Goal: Task Accomplishment & Management: Complete application form

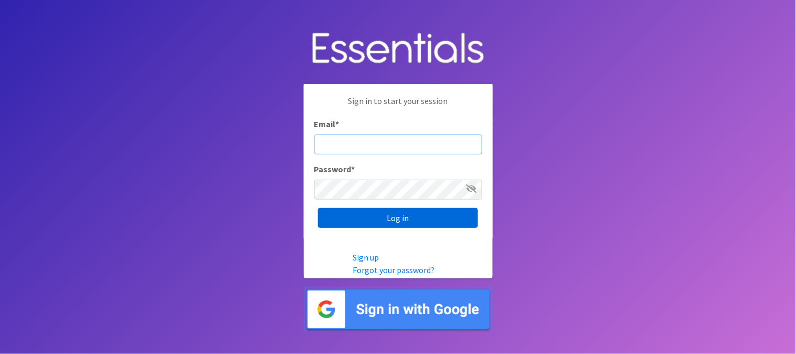
type input "[PERSON_NAME][EMAIL_ADDRESS][DOMAIN_NAME]"
click at [397, 218] on input "Log in" at bounding box center [398, 218] width 160 height 20
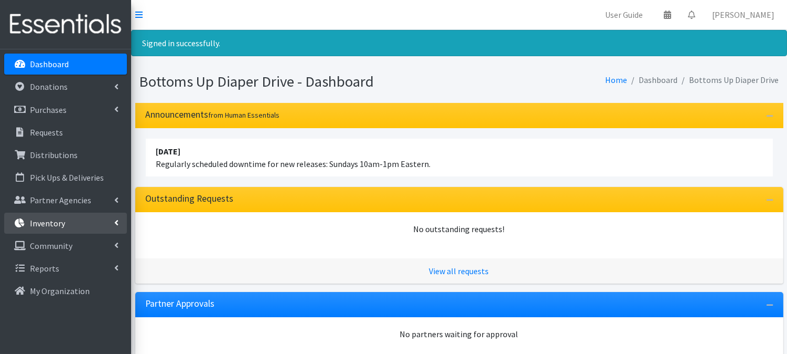
click at [82, 220] on link "Inventory" at bounding box center [65, 222] width 123 height 21
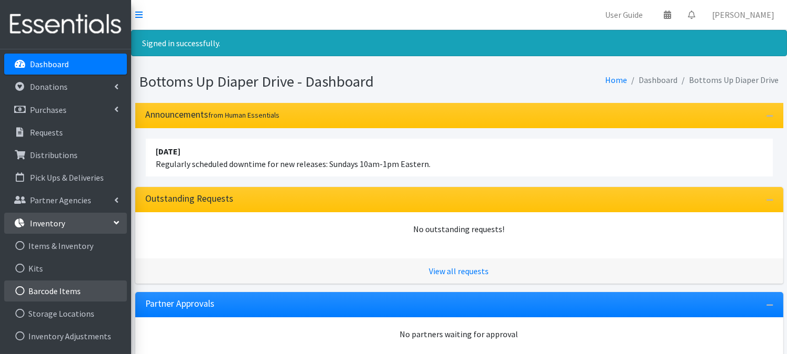
click at [58, 285] on link "Barcode Items" at bounding box center [65, 290] width 123 height 21
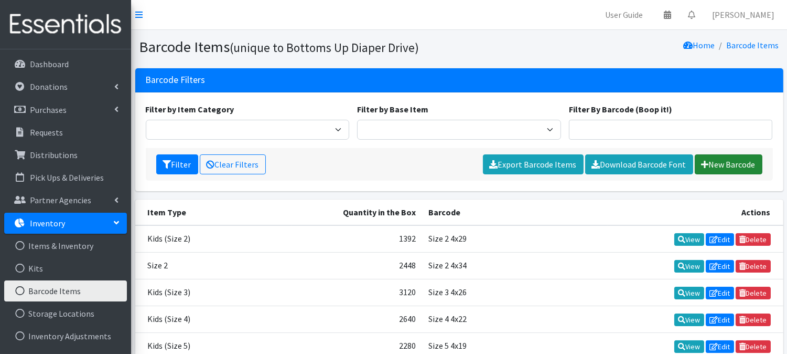
click at [711, 167] on link "New Barcode" at bounding box center [729, 164] width 68 height 20
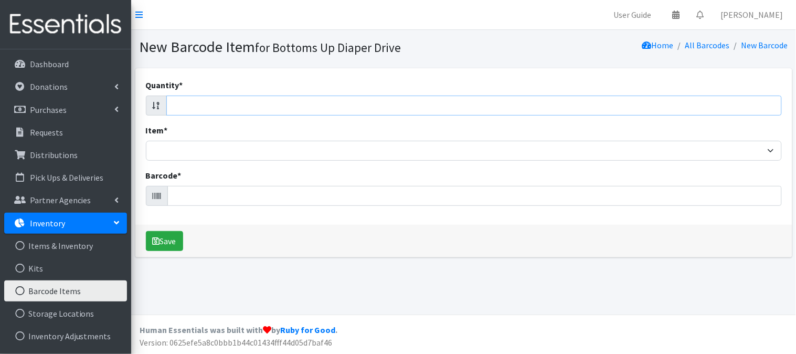
click at [523, 104] on input "Quantity *" at bounding box center [473, 105] width 615 height 20
type input "112"
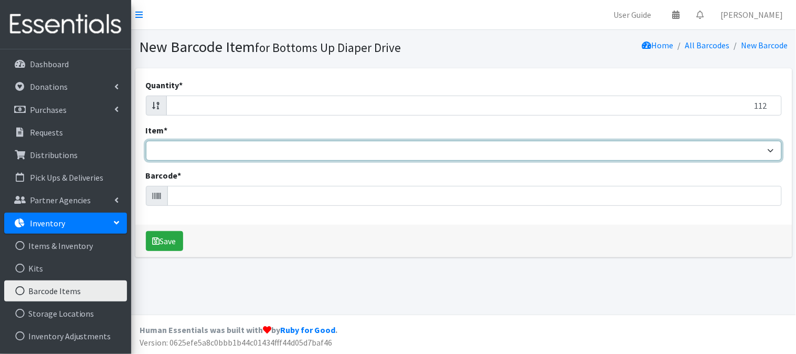
click at [290, 144] on select "Kids L/XL (60-125 lbs) Kids (Newborn) Kids (Preemie) Kids Pull-Ups Kids Pull-Up…" at bounding box center [464, 151] width 636 height 20
select select "4770"
click at [146, 141] on select "Kids L/XL (60-125 lbs) Kids (Newborn) Kids (Preemie) Kids Pull-Ups Kids Pull-Up…" at bounding box center [464, 151] width 636 height 20
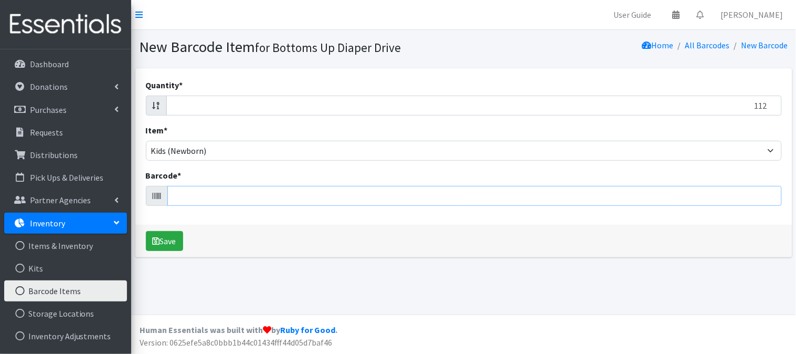
click at [206, 200] on input "Barcode *" at bounding box center [474, 196] width 614 height 20
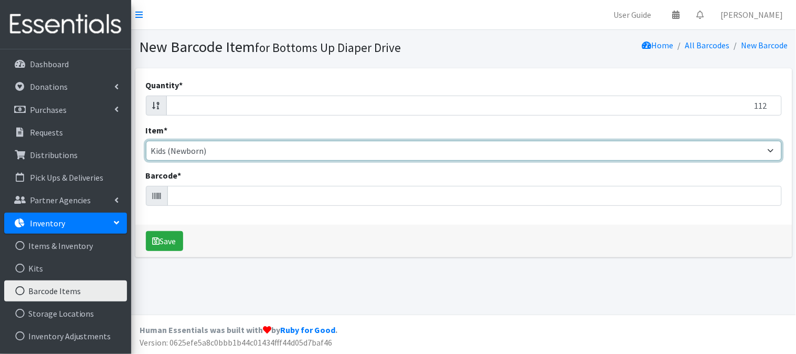
click at [281, 155] on select "Kids L/XL (60-125 lbs) Kids (Newborn) Kids (Preemie) Kids Pull-Ups Kids Pull-Up…" at bounding box center [464, 151] width 636 height 20
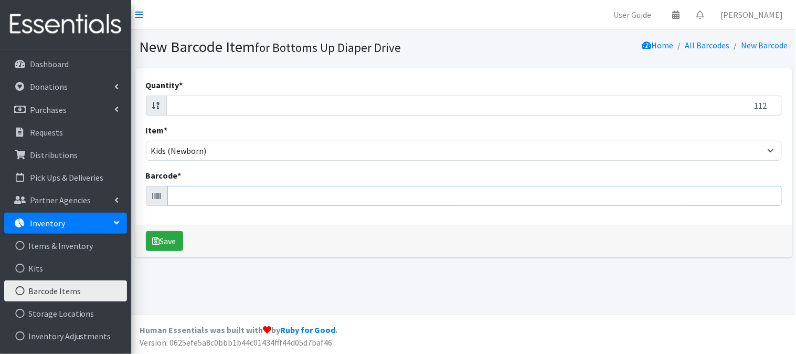
click at [219, 202] on input "Barcode *" at bounding box center [474, 196] width 614 height 20
click at [213, 111] on input "112" at bounding box center [473, 105] width 615 height 20
click at [209, 103] on input "112" at bounding box center [473, 105] width 615 height 20
click at [146, 231] on button "Save" at bounding box center [164, 241] width 37 height 20
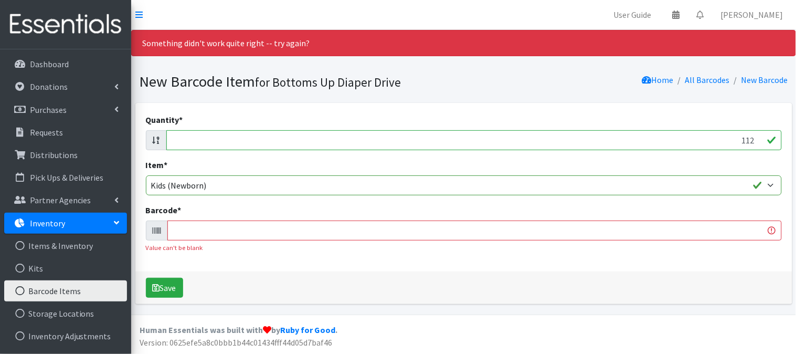
click at [704, 143] on input "112" at bounding box center [473, 140] width 615 height 20
click at [705, 143] on input "112" at bounding box center [473, 140] width 615 height 20
click at [707, 142] on input "112" at bounding box center [473, 140] width 615 height 20
type input "112"
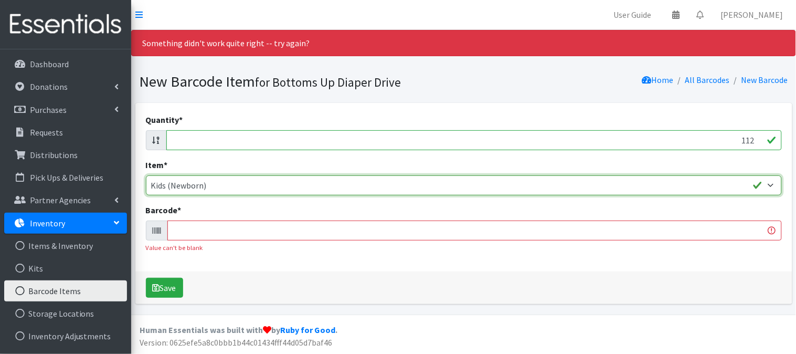
click at [642, 180] on select "Kids L/XL (60-125 lbs) Kids (Newborn) Kids (Preemie) Kids Pull-Ups Kids Pull-Up…" at bounding box center [464, 185] width 636 height 20
click at [146, 175] on select "Kids L/XL (60-125 lbs) Kids (Newborn) Kids (Preemie) Kids Pull-Ups Kids Pull-Up…" at bounding box center [464, 185] width 636 height 20
drag, startPoint x: 328, startPoint y: 184, endPoint x: 333, endPoint y: 179, distance: 6.3
click at [329, 184] on select "Kids L/XL (60-125 lbs) Kids (Newborn) Kids (Preemie) Kids Pull-Ups Kids Pull-Up…" at bounding box center [464, 185] width 636 height 20
select select "4770"
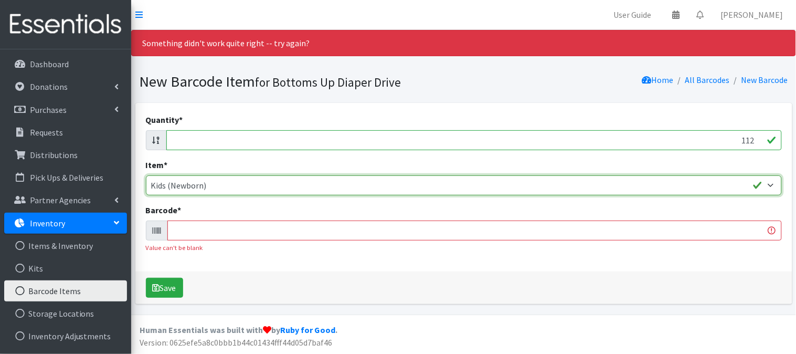
click at [146, 175] on select "Kids L/XL (60-125 lbs) Kids (Newborn) Kids (Preemie) Kids Pull-Ups Kids Pull-Up…" at bounding box center [464, 185] width 636 height 20
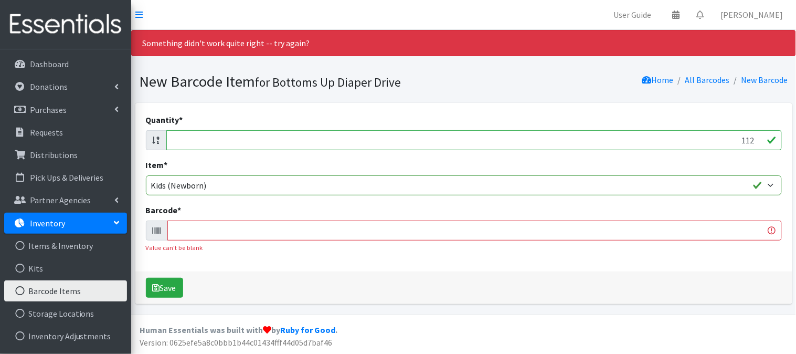
click at [196, 223] on input "Barcode *" at bounding box center [474, 230] width 614 height 20
